Goal: Download file/media

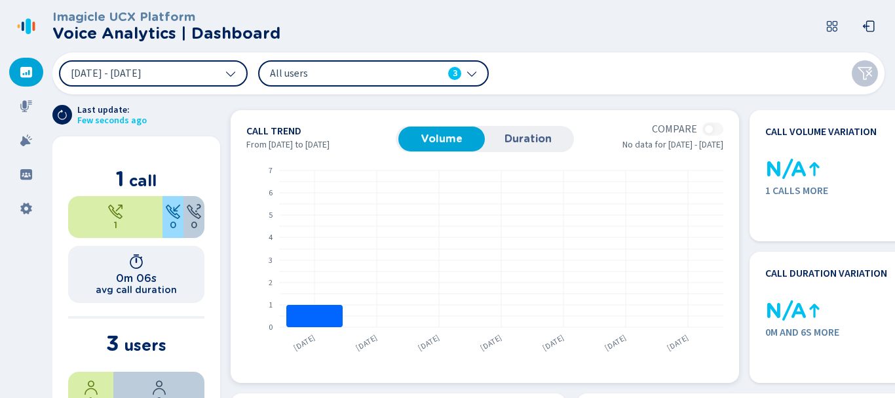
scroll to position [262, 0]
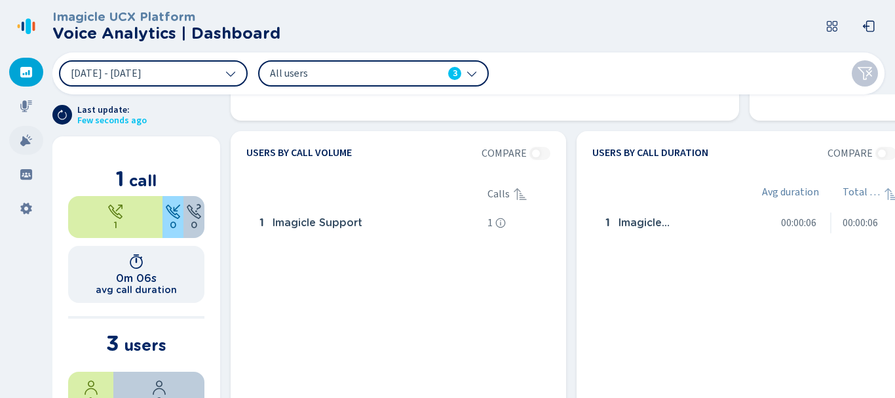
click at [28, 140] on icon at bounding box center [26, 140] width 12 height 12
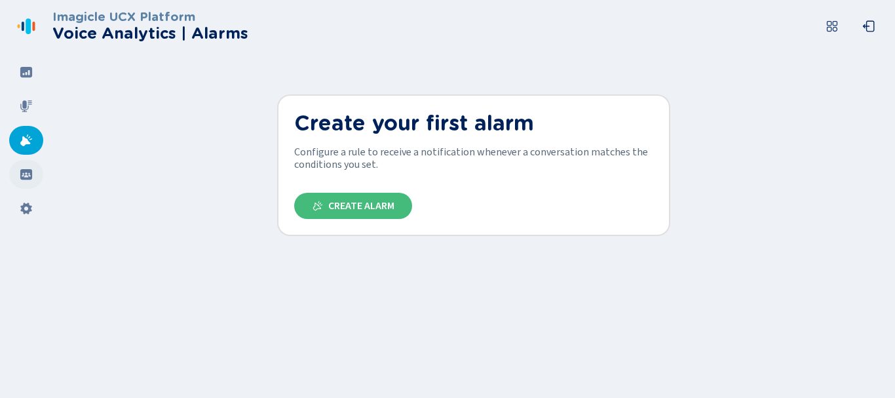
click at [24, 176] on icon at bounding box center [26, 174] width 13 height 13
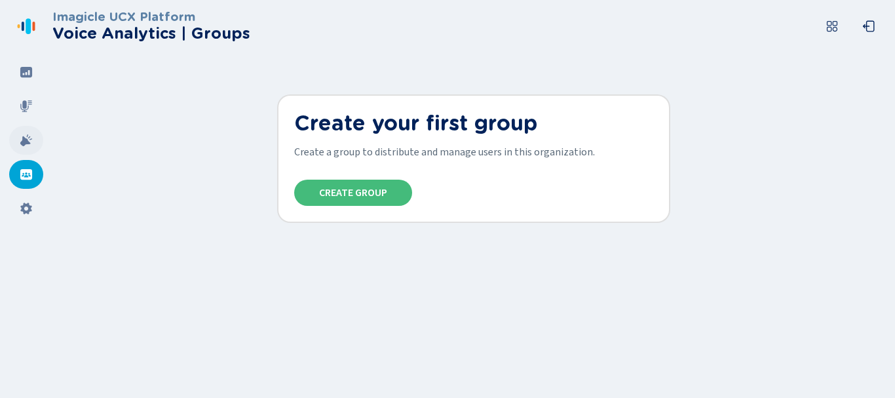
click at [34, 137] on div at bounding box center [26, 140] width 34 height 29
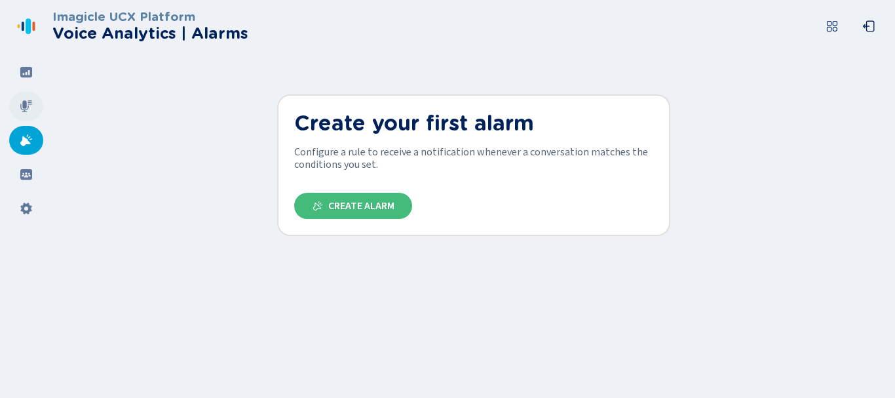
click at [23, 103] on icon at bounding box center [26, 106] width 12 height 12
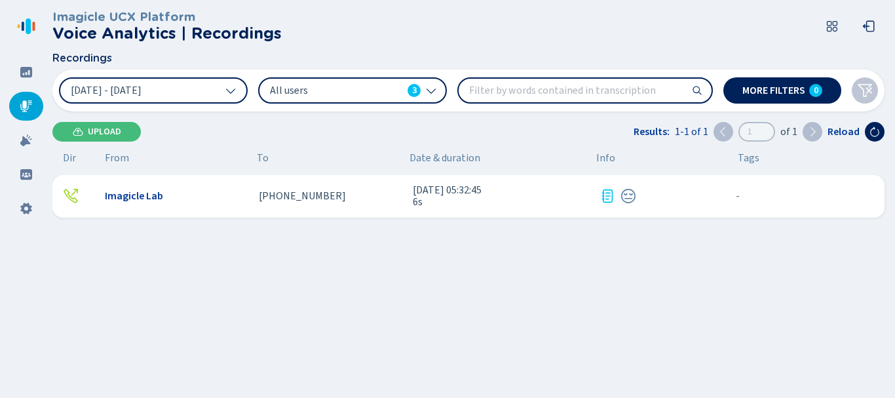
click at [231, 193] on div "Imagicle Lab" at bounding box center [177, 196] width 144 height 12
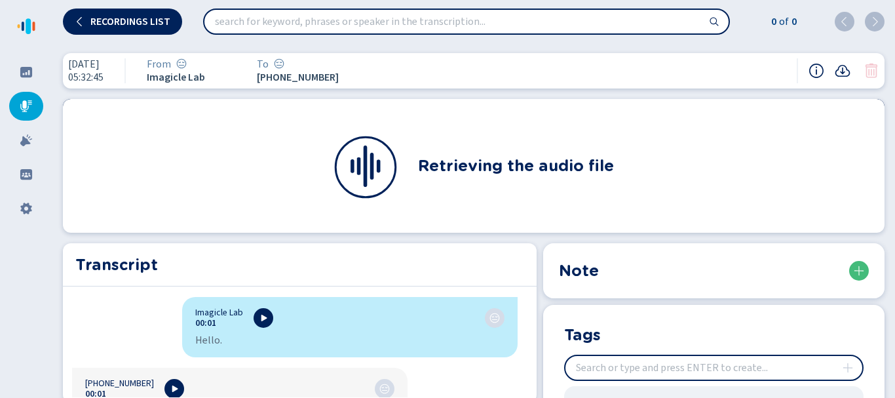
click at [405, 162] on div "Retrieving the audio file" at bounding box center [474, 166] width 822 height 134
click at [19, 67] on div at bounding box center [26, 72] width 34 height 29
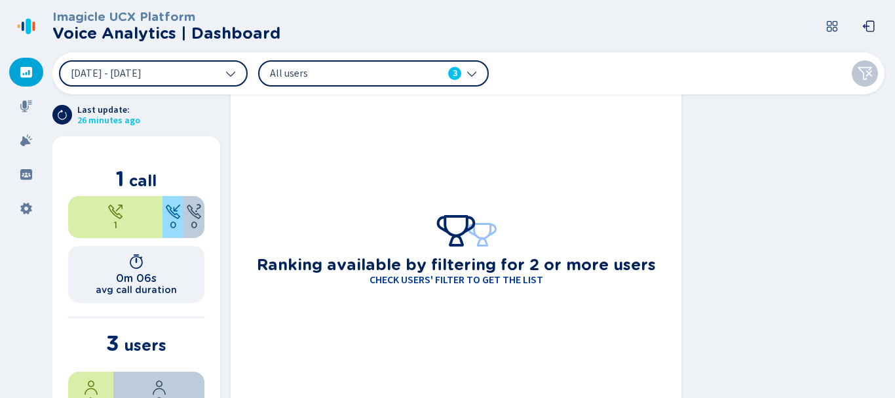
scroll to position [1159, 0]
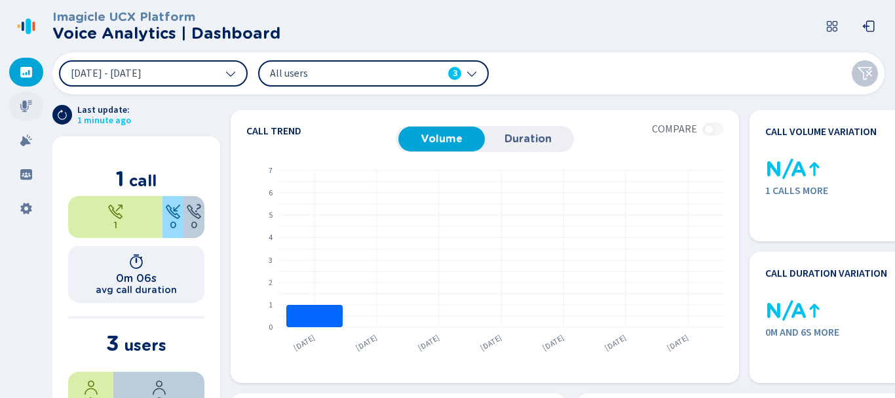
click at [27, 113] on div at bounding box center [26, 106] width 34 height 29
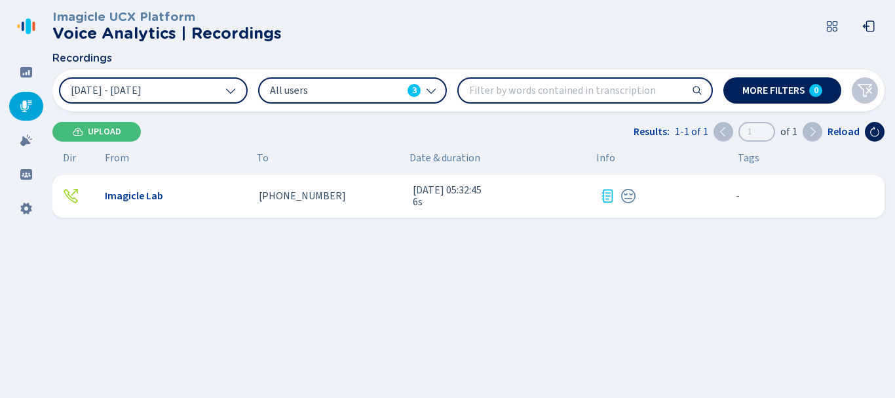
click at [239, 196] on div "Imagicle Lab" at bounding box center [177, 196] width 144 height 12
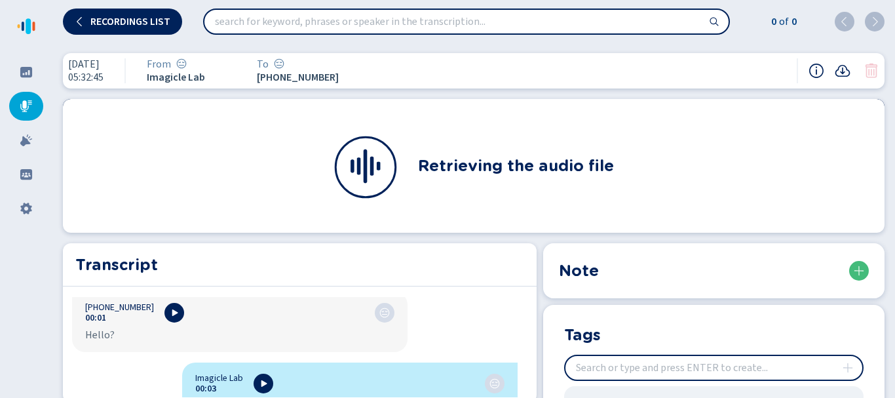
scroll to position [131, 0]
